Goal: Use online tool/utility: Utilize a website feature to perform a specific function

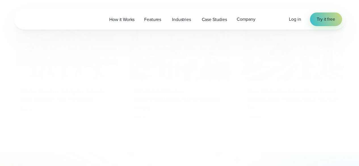
click at [161, 79] on div "OSHA Cold Weather Recommendations: Winter Weather Safety [DATE] Read Story" at bounding box center [179, 81] width 104 height 119
drag, startPoint x: 161, startPoint y: 79, endPoint x: 198, endPoint y: 126, distance: 60.0
click at [198, 126] on div "OSHA Cold Weather Recommendations: Winter Weather Safety [DATE] Read Story" at bounding box center [179, 81] width 104 height 119
click at [122, 75] on div "Winter Weather Safety for Schools: Cold Weather Tips + Checklist [DATE] Read St…" at bounding box center [180, 81] width 332 height 119
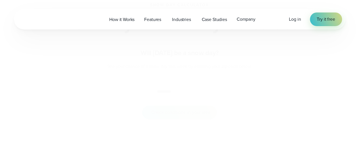
scroll to position [0, 0]
drag, startPoint x: 176, startPoint y: 80, endPoint x: 276, endPoint y: 80, distance: 99.6
click at [276, 80] on div "Snow Day Calculator Snow Day Probability Calculator Will [DATE] be a snow day? …" at bounding box center [179, 117] width 275 height 116
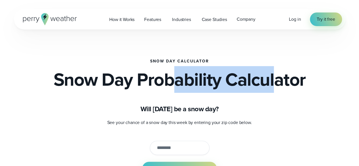
click at [276, 80] on h2 "Snow Day Probability Calculator" at bounding box center [180, 79] width 252 height 18
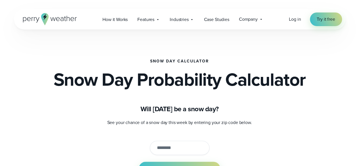
click at [124, 101] on div "Snow Day Calculator Snow Day Probability Calculator Will [DATE] be a snow day? …" at bounding box center [179, 117] width 275 height 116
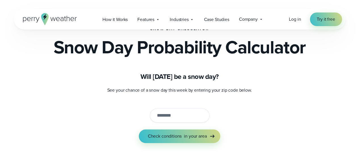
scroll to position [32, 0]
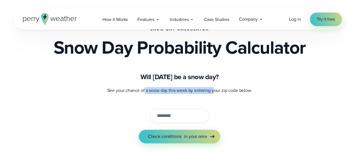
drag, startPoint x: 145, startPoint y: 93, endPoint x: 214, endPoint y: 91, distance: 69.0
click at [214, 91] on p "See your chance of a snow day this week by entering your zip code below." at bounding box center [179, 90] width 275 height 7
click at [233, 89] on p "See your chance of a snow day this week by entering your zip code below." at bounding box center [179, 90] width 275 height 7
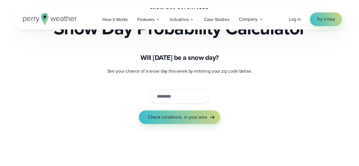
scroll to position [0, 0]
